Goal: Task Accomplishment & Management: Use online tool/utility

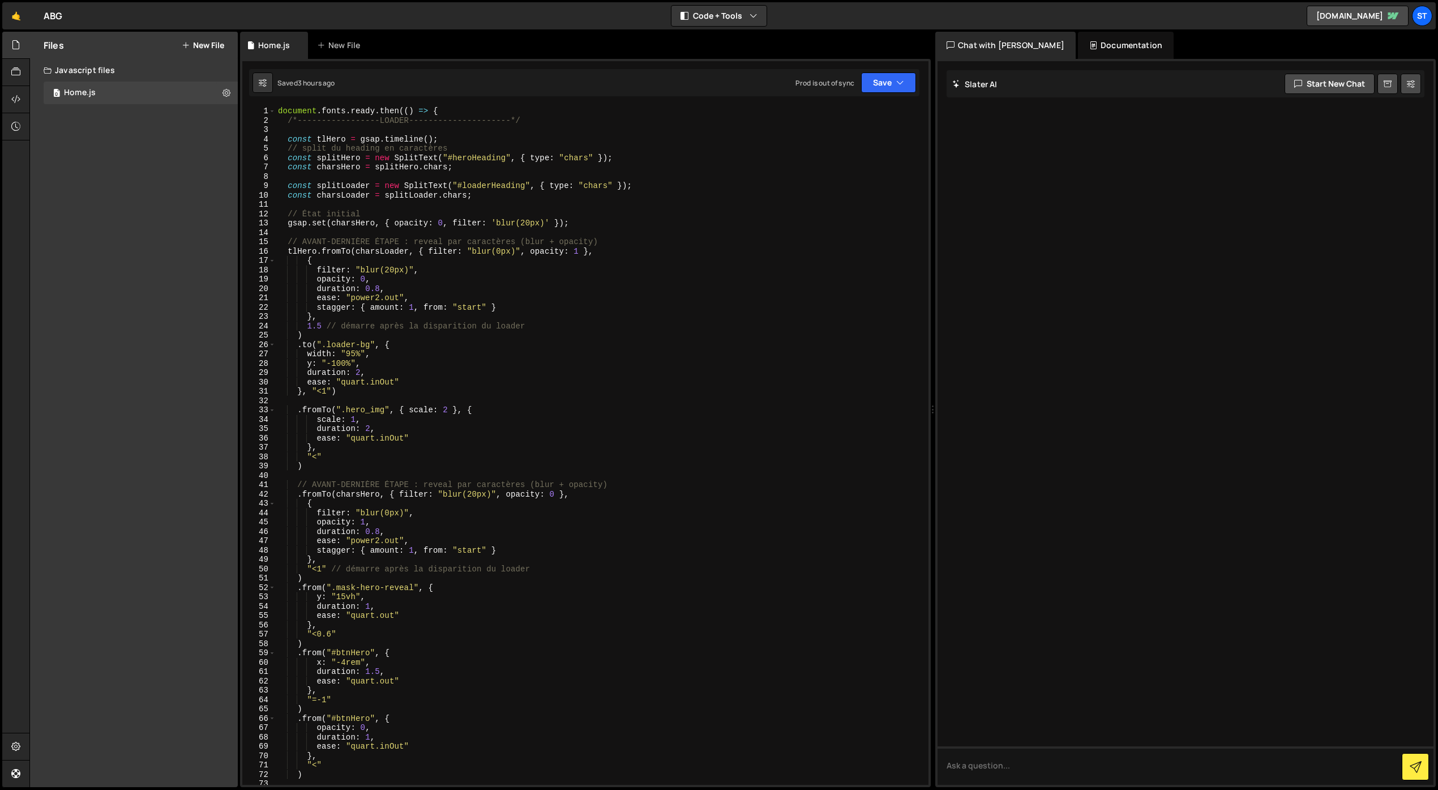
click at [454, 104] on div "1 Type cmd + s to save your Javascript file. הההההההההההההההההההההההההההההההההה…" at bounding box center [585, 423] width 691 height 728
type textarea "document.fonts.ready.then(() => {"
click at [450, 113] on div "document . fonts . ready . then (( ) => { /*-----------------LOADER------------…" at bounding box center [600, 454] width 648 height 697
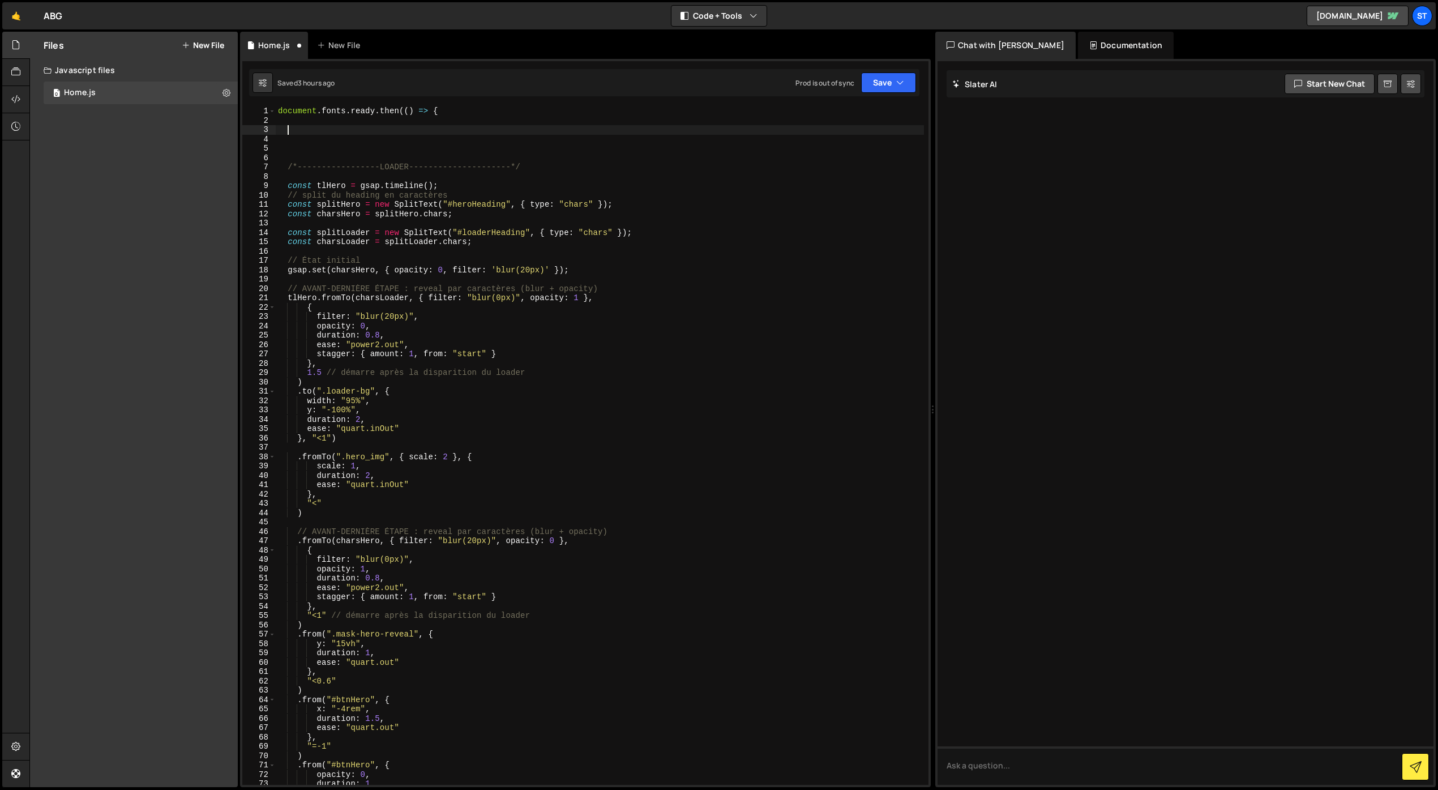
paste textarea "});"
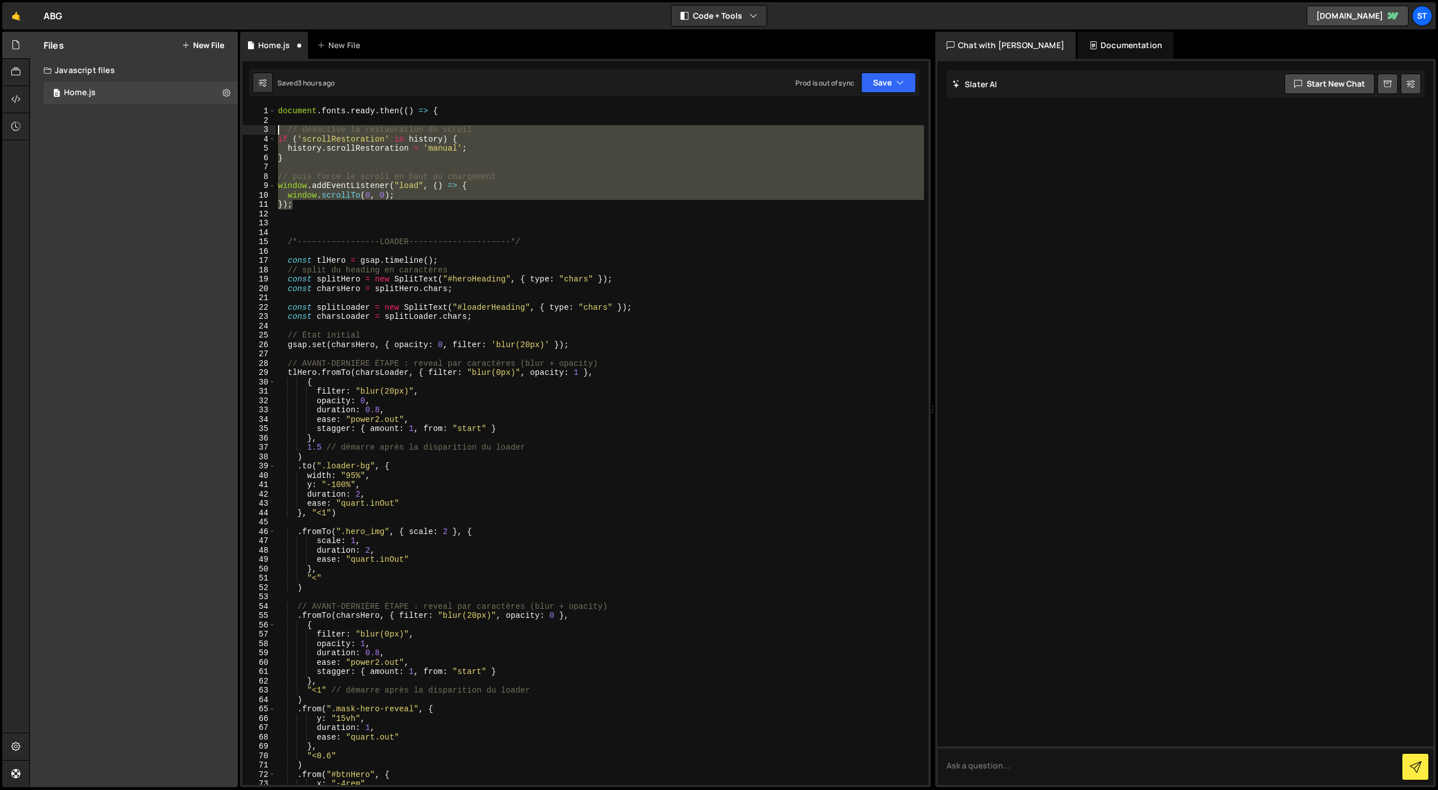
drag, startPoint x: 301, startPoint y: 205, endPoint x: 266, endPoint y: 130, distance: 82.8
click at [266, 130] on div "}); 1 2 3 4 5 6 7 8 9 10 11 12 13 14 15 16 17 18 19 20 21 22 23 24 25 26 27 28 …" at bounding box center [585, 445] width 686 height 678
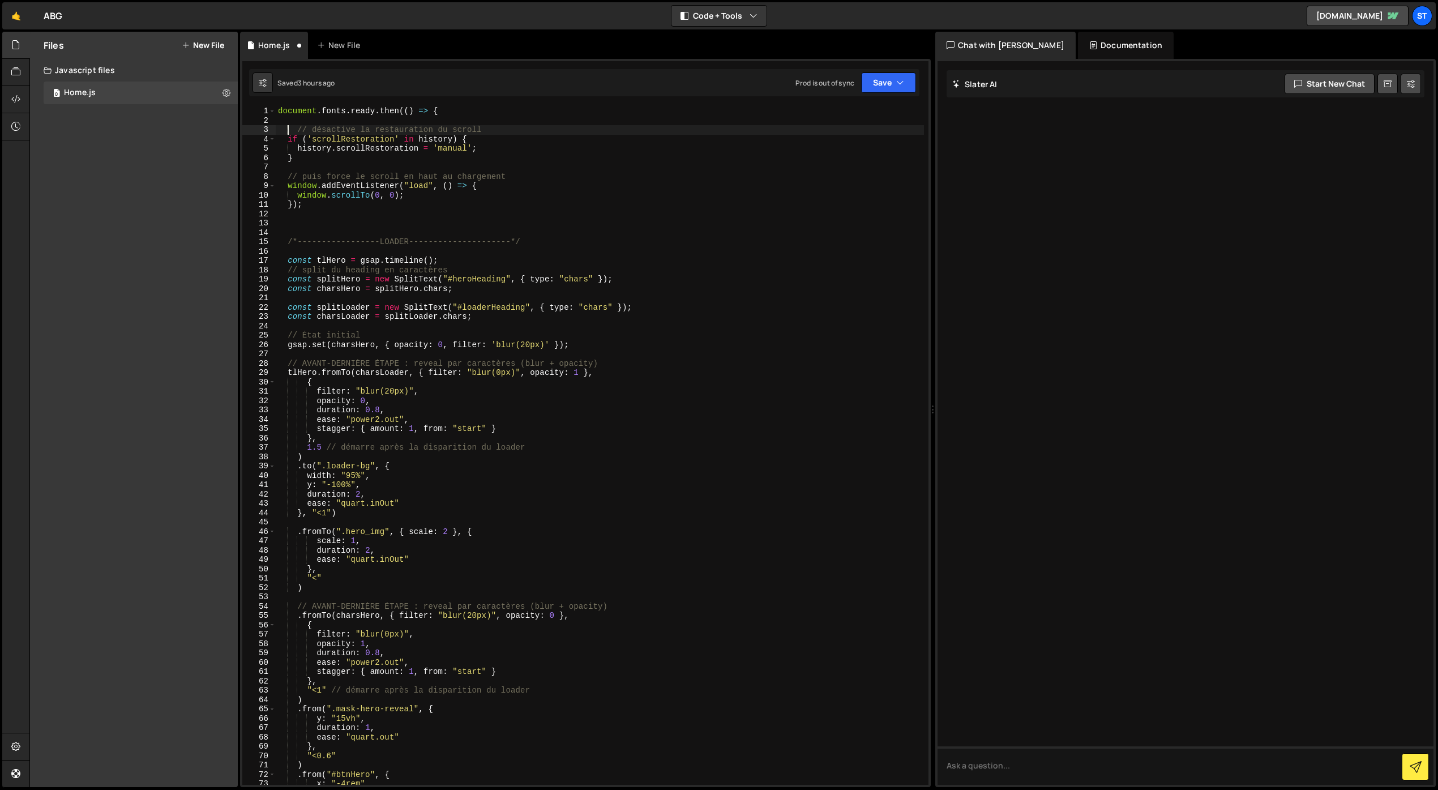
click at [289, 126] on div "document . fonts . ready . then (( ) => { // désactive la restauration du scrol…" at bounding box center [600, 454] width 648 height 697
click at [298, 129] on div "document . fonts . ready . then (( ) => { // désactive la restauration du scrol…" at bounding box center [600, 454] width 648 height 697
click at [314, 204] on div "document . fonts . ready . then (( ) => { // désactive la restauration du scrol…" at bounding box center [600, 454] width 648 height 697
type textarea "});"
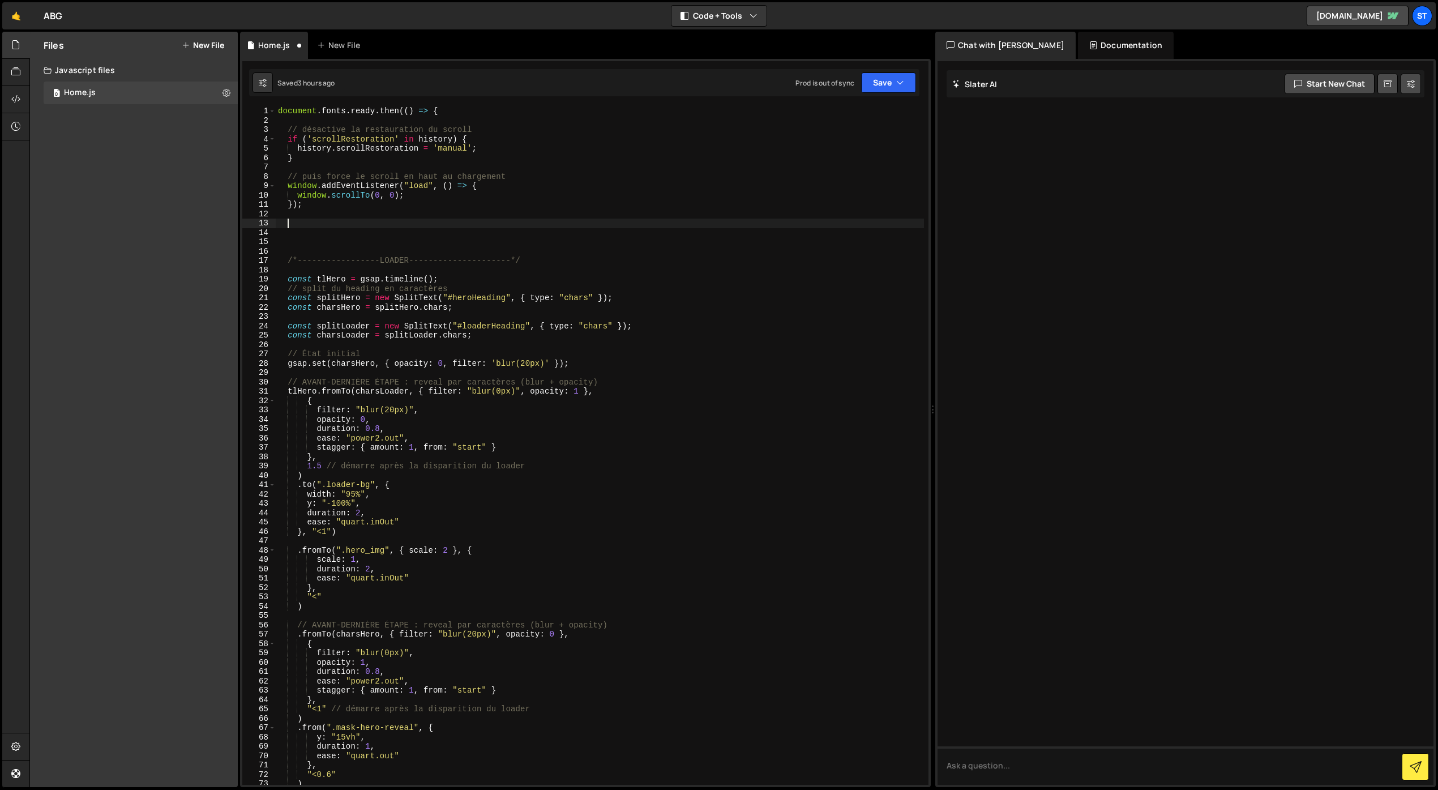
paste textarea "ScrollTrigger.addEventListener("refreshInit", () => window.scrollTo(0,0));"
click at [875, 78] on button "Save" at bounding box center [888, 82] width 55 height 20
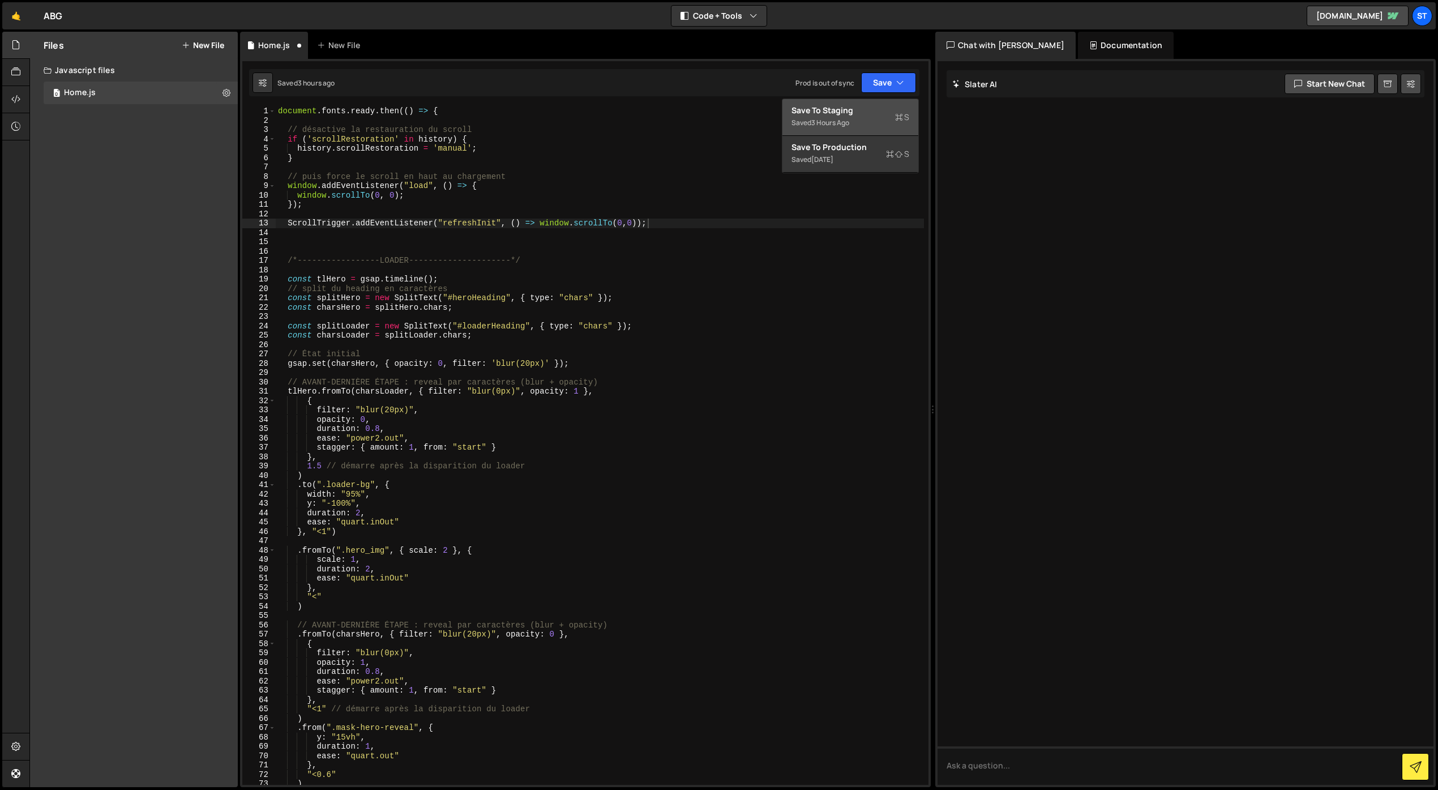
click at [857, 111] on div "Save to Staging S" at bounding box center [851, 110] width 118 height 11
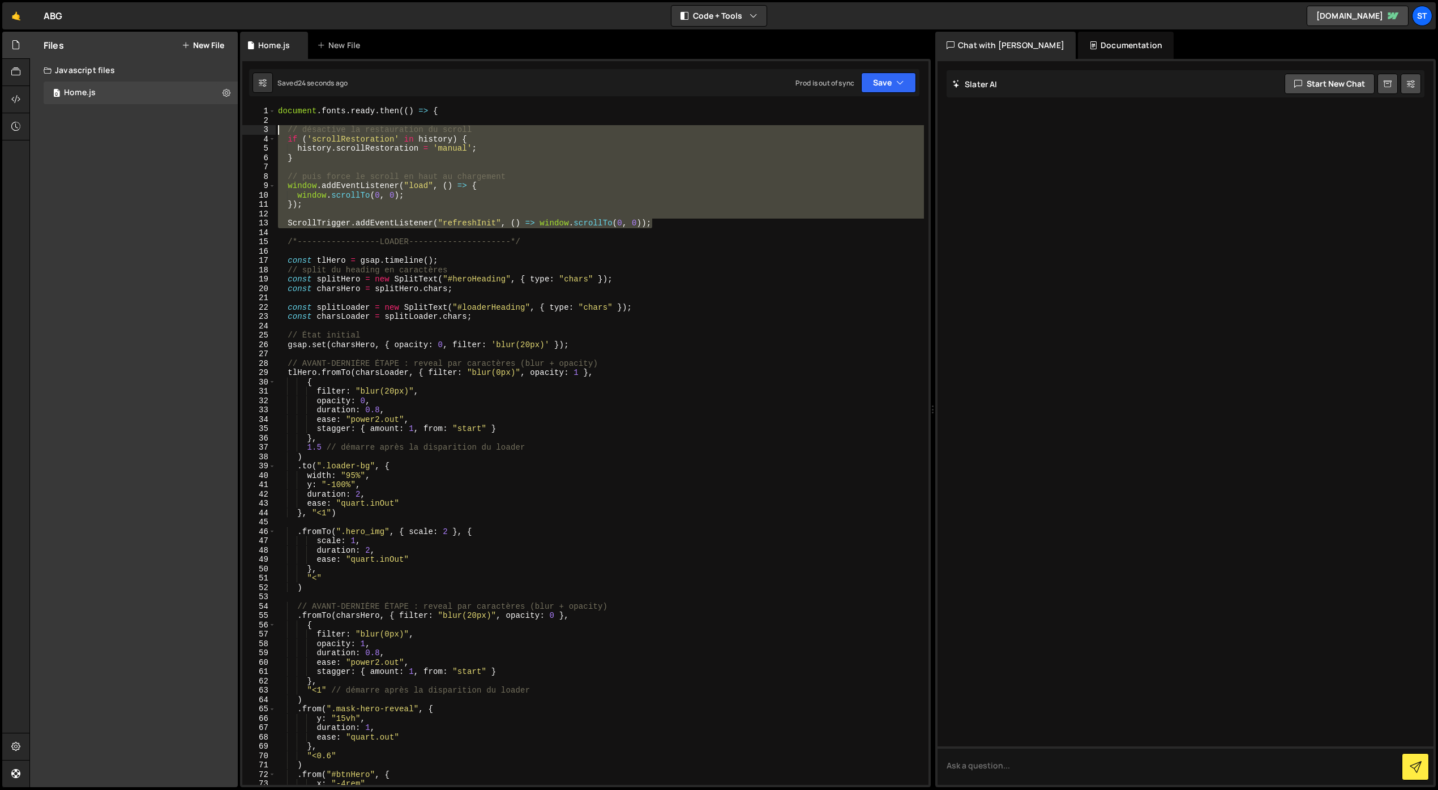
drag, startPoint x: 651, startPoint y: 221, endPoint x: 278, endPoint y: 133, distance: 382.9
click at [278, 133] on div "document . fonts . ready . then (( ) => { // désactive la restauration du scrol…" at bounding box center [600, 454] width 648 height 697
type textarea "// désactive la restauration du scroll if ('scrollRestoration' in history) {"
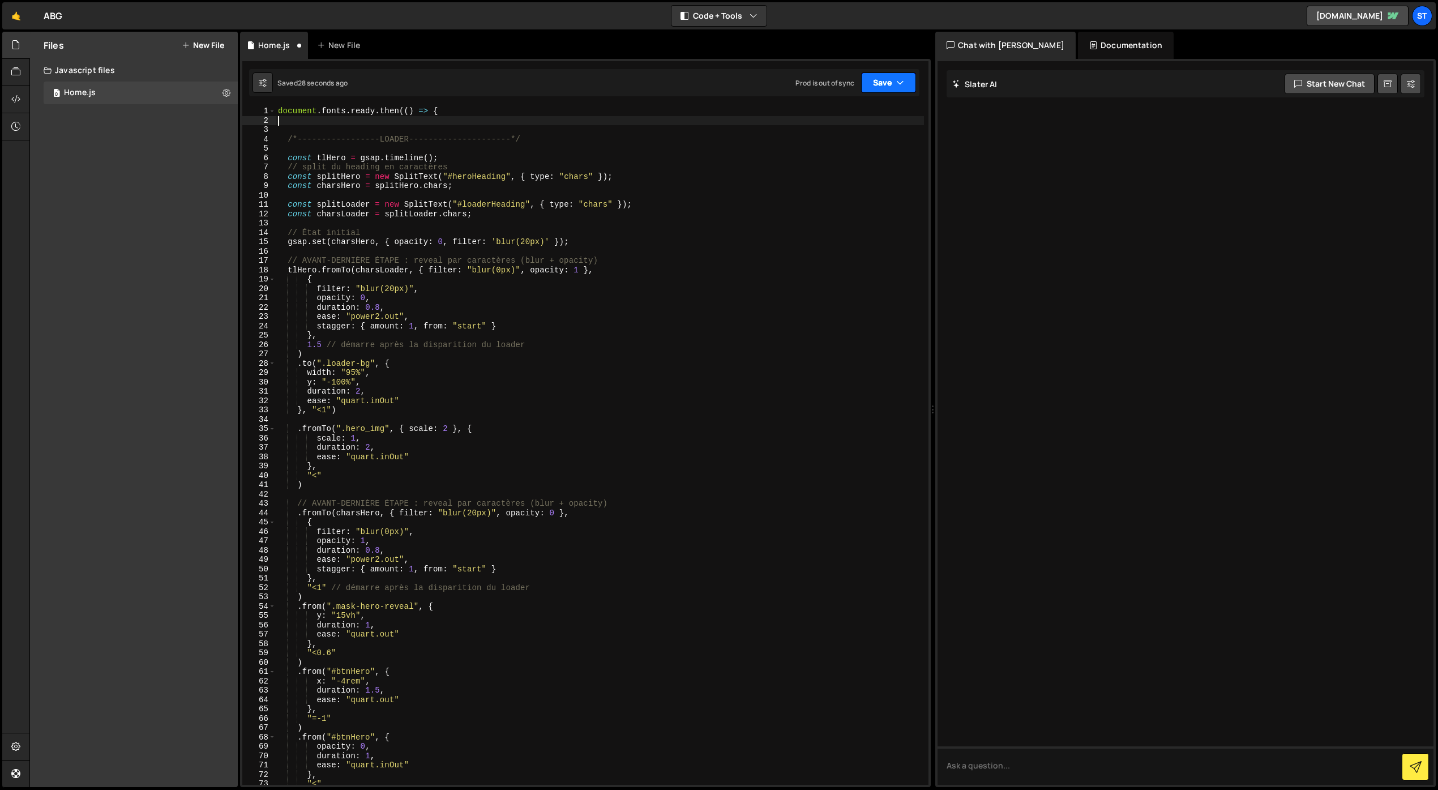
click at [868, 88] on button "Save" at bounding box center [888, 82] width 55 height 20
click at [849, 108] on div "Save to Staging S" at bounding box center [851, 110] width 118 height 11
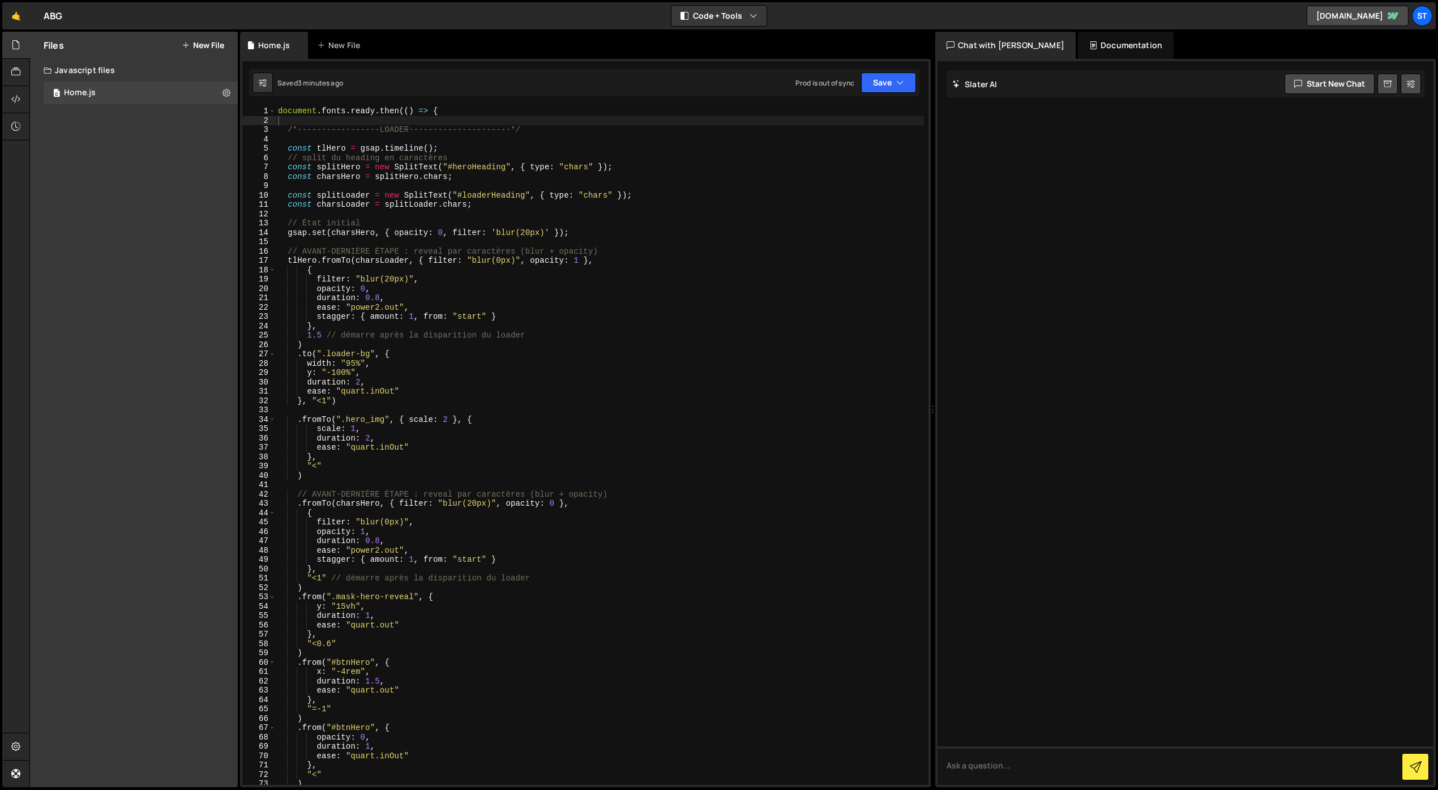
type textarea "document.fonts.ready.then(() => {"
click at [478, 112] on div "document . fonts . ready . then (( ) => { /*-----------------LOADER------------…" at bounding box center [600, 454] width 648 height 697
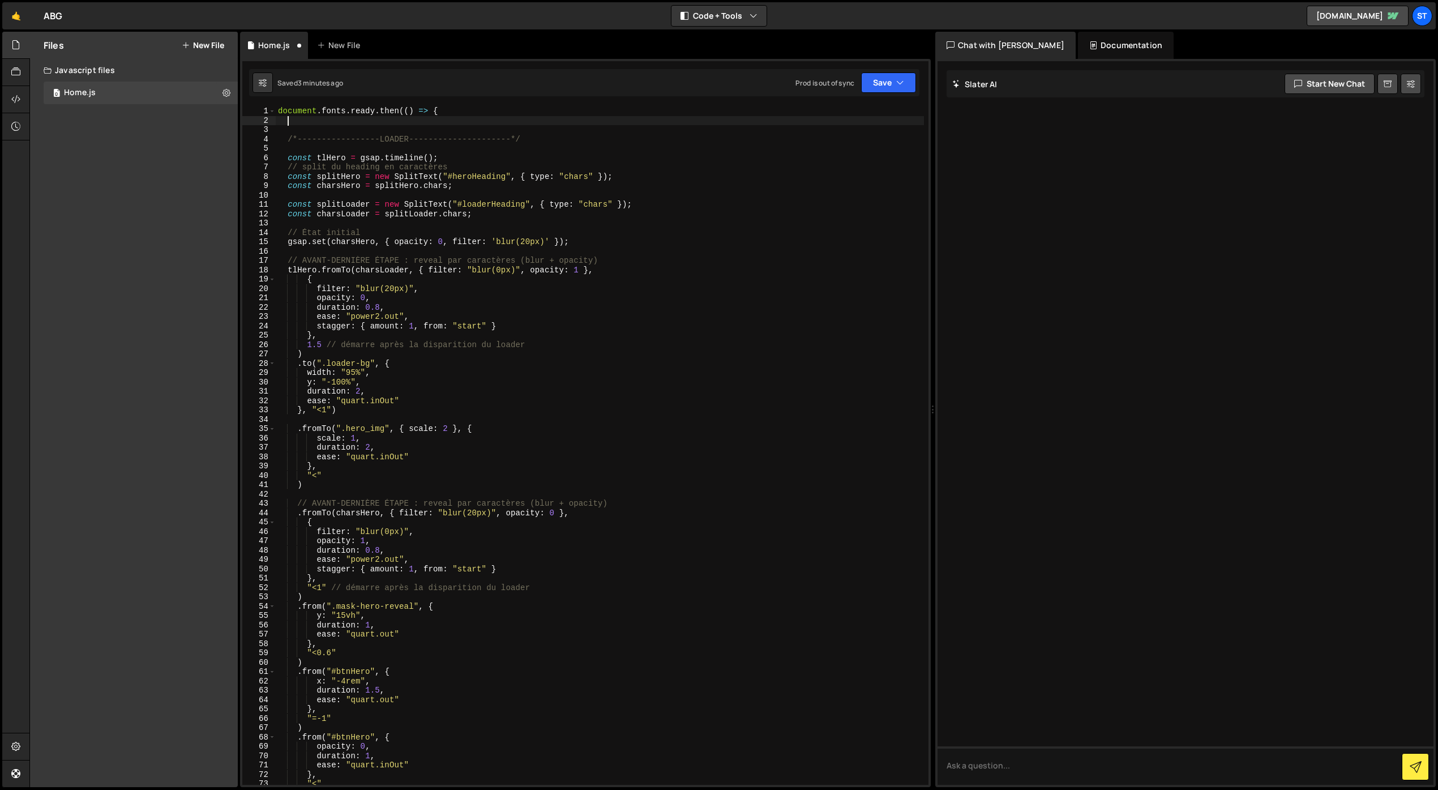
paste textarea "ScrollTrigger.refresh();"
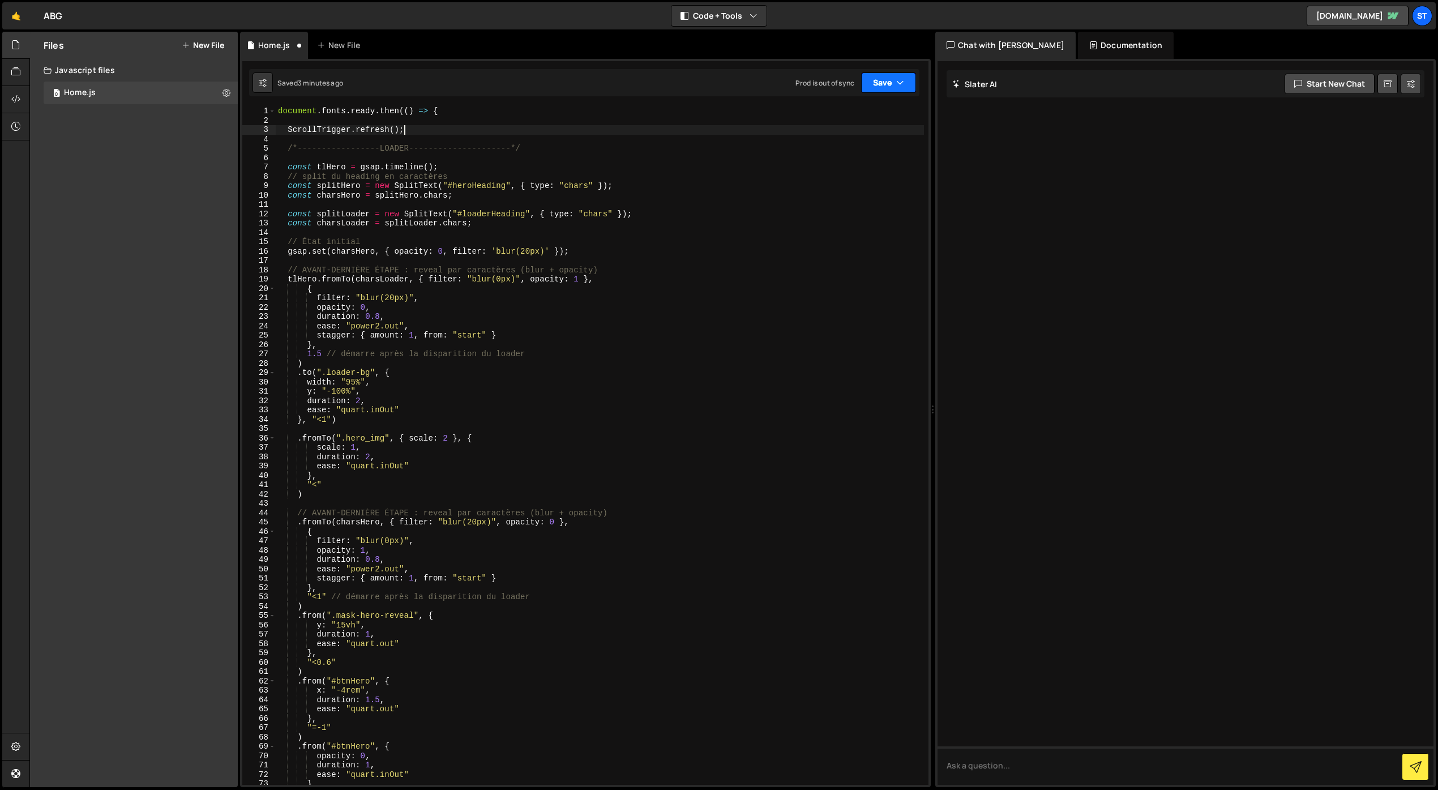
type textarea "ScrollTrigger.refresh();"
click at [886, 85] on button "Save" at bounding box center [888, 82] width 55 height 20
click at [860, 114] on div "Save to Staging S" at bounding box center [851, 110] width 118 height 11
